Goal: Information Seeking & Learning: Understand process/instructions

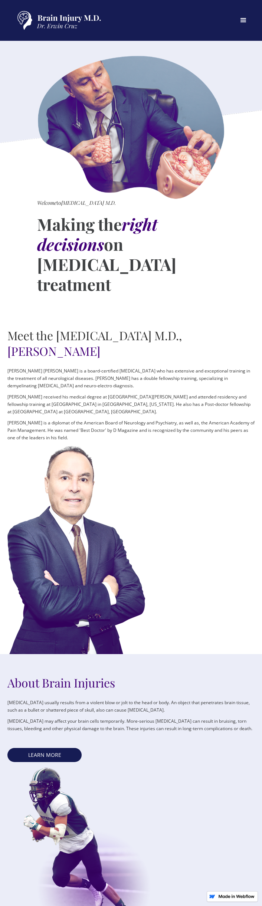
click at [246, 21] on div "menu" at bounding box center [243, 20] width 9 height 9
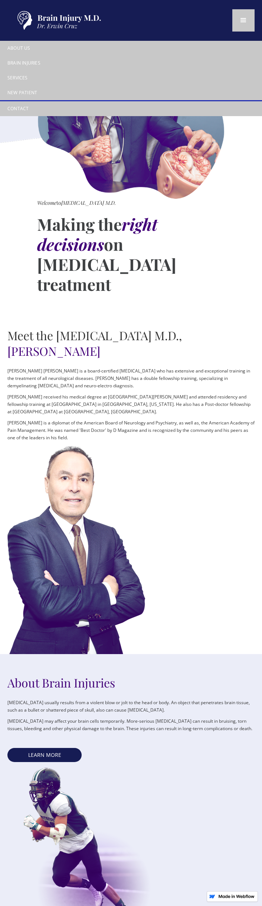
click at [28, 93] on link "New patient" at bounding box center [131, 93] width 262 height 16
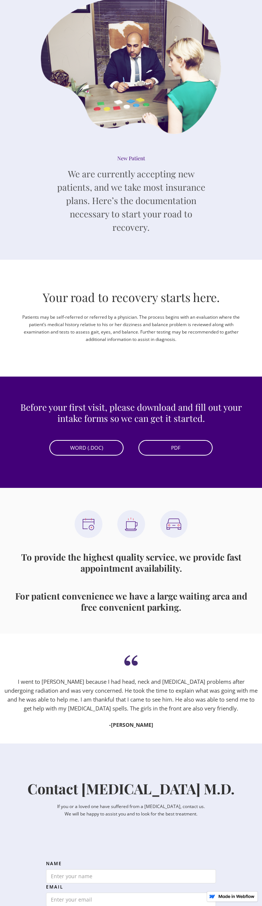
scroll to position [63, 0]
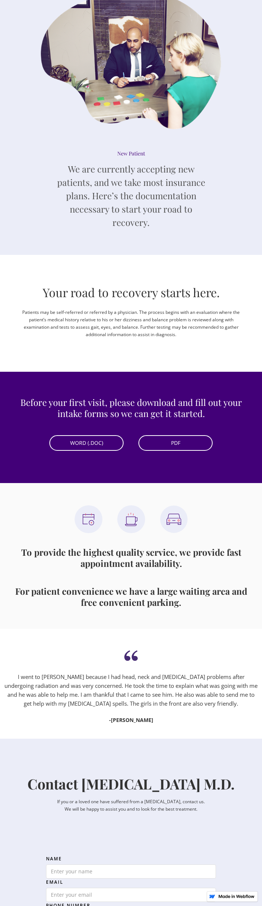
click at [136, 320] on p "Patients may be self-referred or referred by a physician. The process begins wi…" at bounding box center [131, 324] width 223 height 30
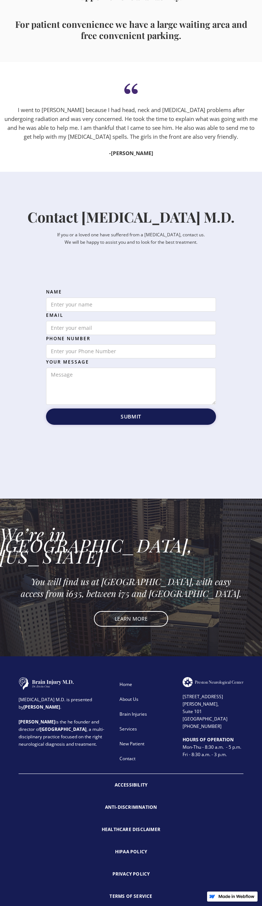
scroll to position [0, 0]
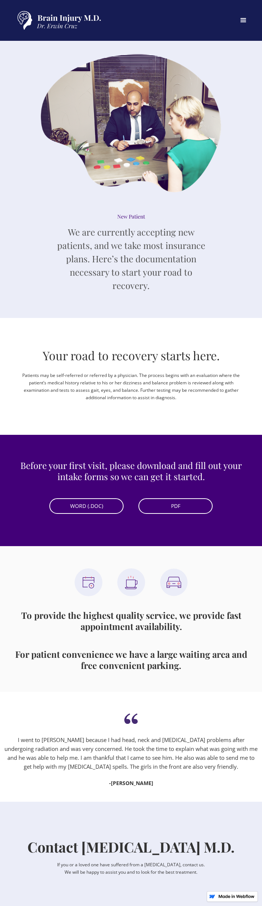
click at [187, 287] on p "We are currently accepting new patients, and we take most insurance plans. Here…" at bounding box center [131, 258] width 148 height 67
